Goal: Find specific fact: Find specific fact

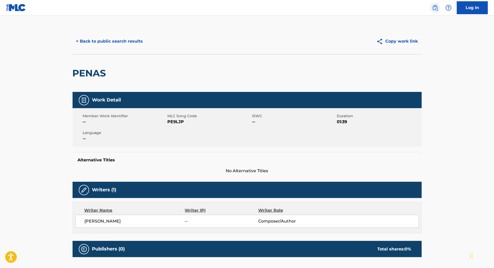
click at [436, 7] on img at bounding box center [435, 8] width 6 height 6
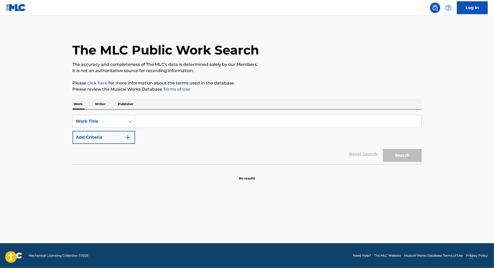
click at [195, 119] on input "Search Form" at bounding box center [278, 121] width 286 height 12
click at [131, 122] on icon "Search Form" at bounding box center [129, 121] width 5 height 5
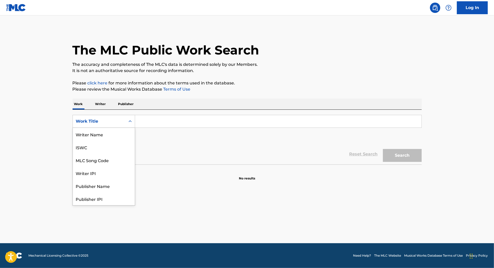
scroll to position [26, 0]
click at [106, 147] on div "Writer IPI" at bounding box center [104, 147] width 62 height 13
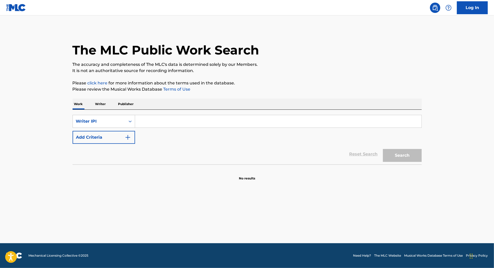
click at [149, 121] on input "Search Form" at bounding box center [278, 121] width 286 height 12
type input "00344554265"
click at [406, 154] on button "Search" at bounding box center [402, 155] width 39 height 13
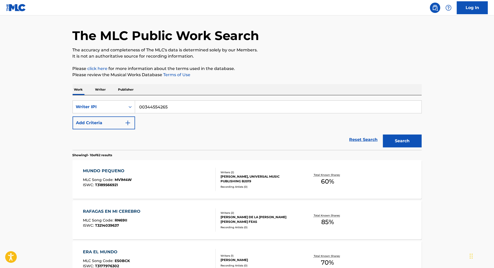
scroll to position [0, 0]
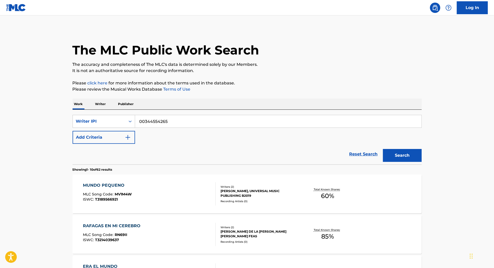
click at [174, 122] on input "00344554265" at bounding box center [278, 121] width 286 height 12
